Goal: Task Accomplishment & Management: Manage account settings

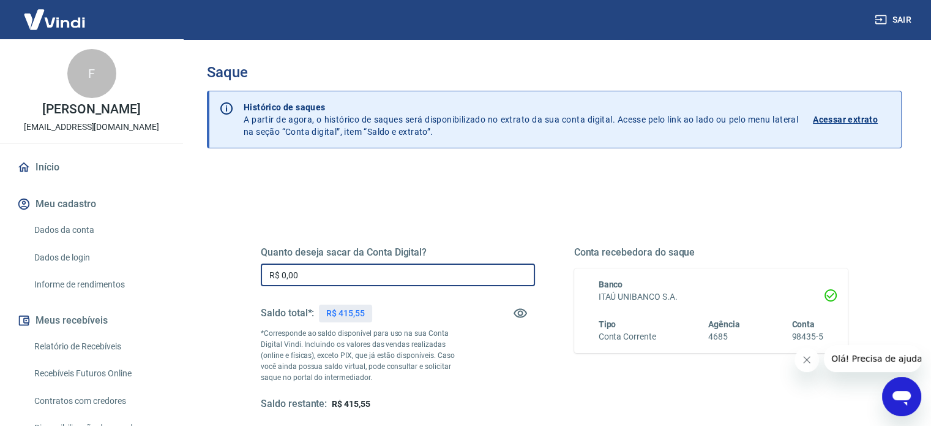
drag, startPoint x: 315, startPoint y: 274, endPoint x: 174, endPoint y: 278, distance: 140.9
click at [174, 278] on div "Sair F [PERSON_NAME] [EMAIL_ADDRESS][DOMAIN_NAME] Início Meu cadastro Dados da …" at bounding box center [465, 213] width 931 height 426
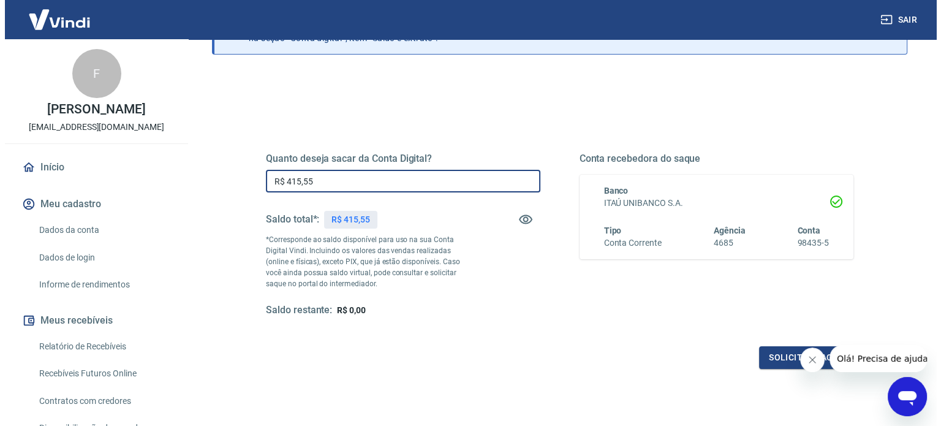
scroll to position [179, 0]
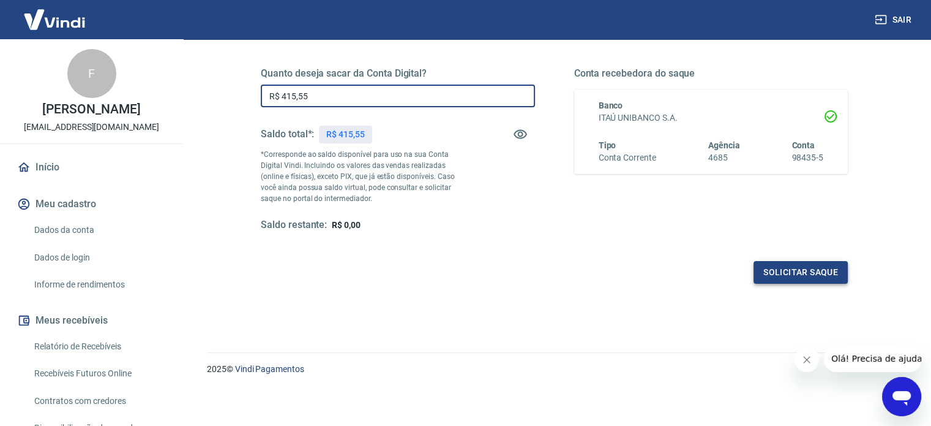
type input "R$ 415,55"
click at [818, 261] on button "Solicitar saque" at bounding box center [801, 272] width 94 height 23
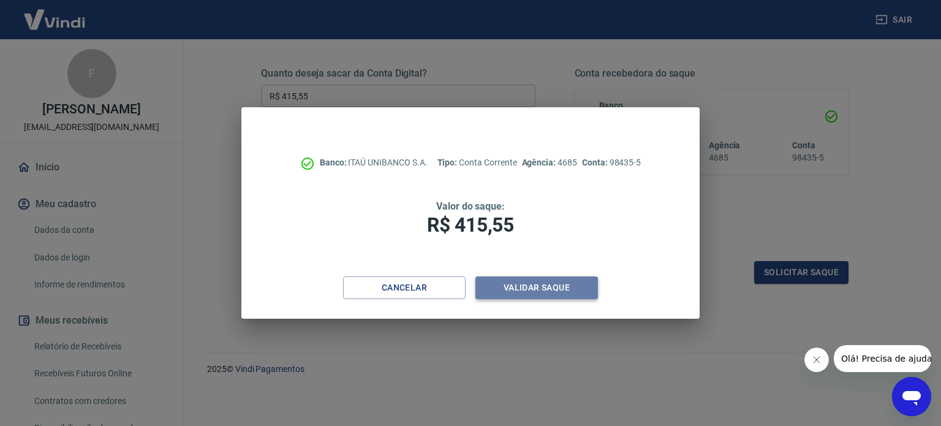
click at [545, 293] on button "Validar saque" at bounding box center [536, 287] width 122 height 23
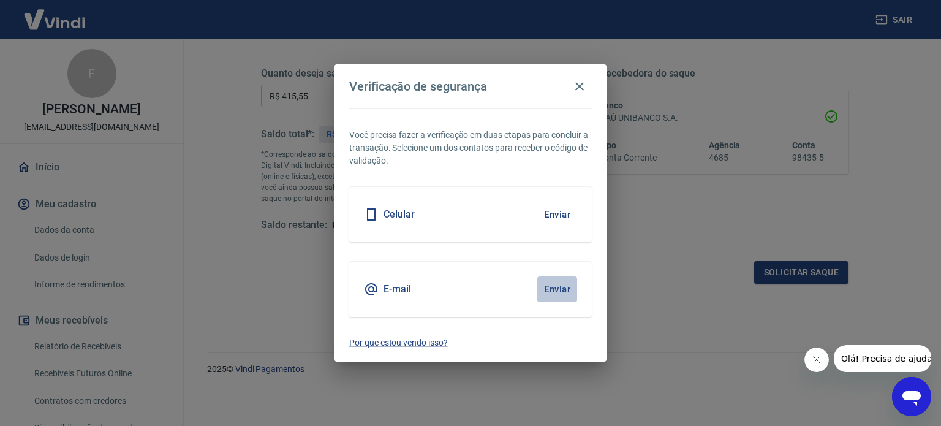
click at [545, 293] on button "Enviar" at bounding box center [557, 289] width 40 height 26
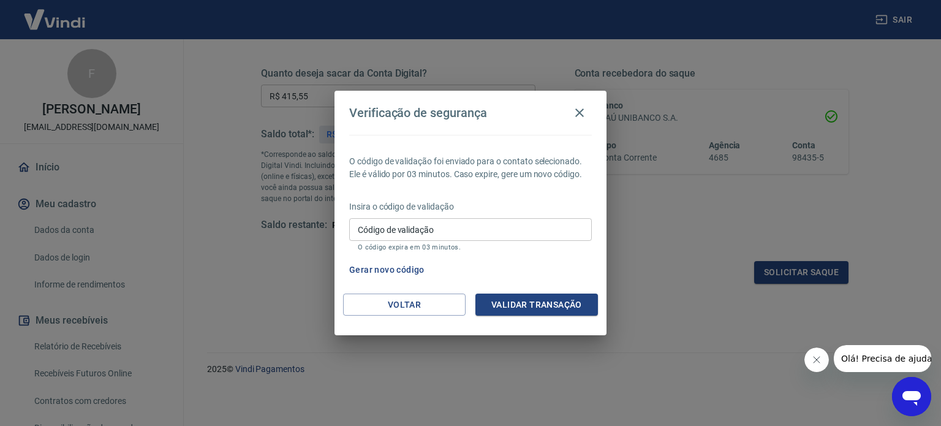
click at [442, 221] on input "Código de validação" at bounding box center [470, 229] width 242 height 23
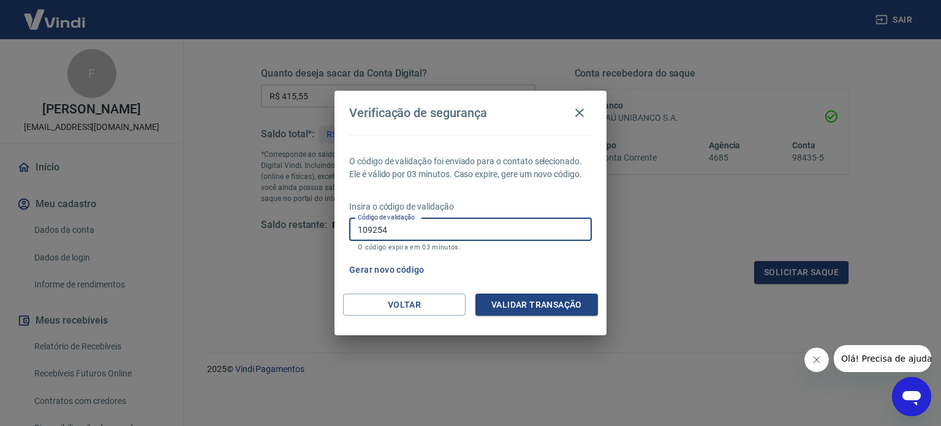
type input "109254"
click at [549, 315] on div "Voltar Validar transação" at bounding box center [470, 314] width 272 height 42
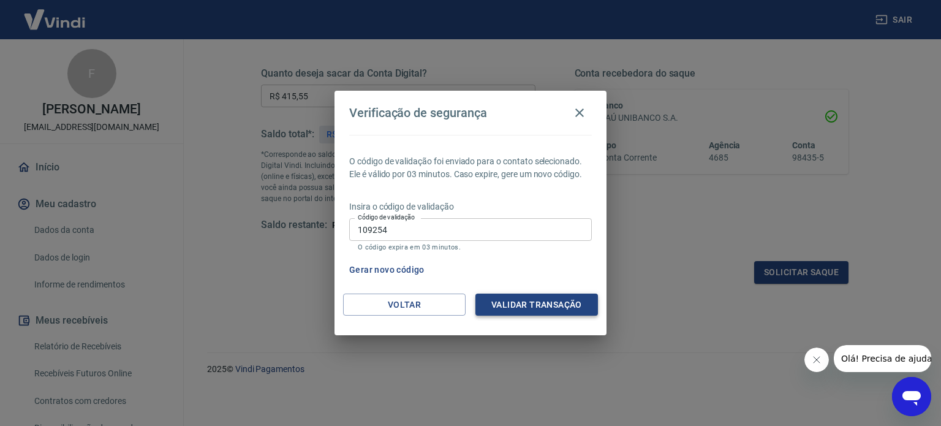
click at [544, 307] on button "Validar transação" at bounding box center [536, 304] width 122 height 23
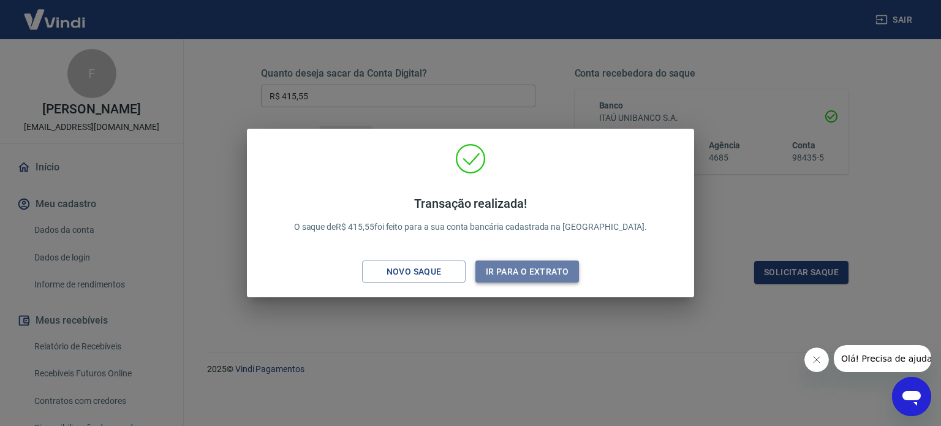
click at [493, 271] on button "Ir para o extrato" at bounding box center [526, 271] width 103 height 23
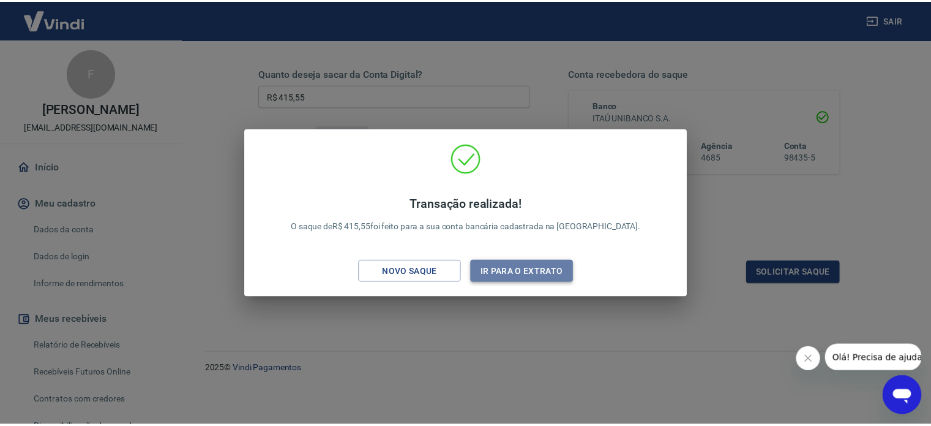
scroll to position [180, 0]
